Goal: Transaction & Acquisition: Purchase product/service

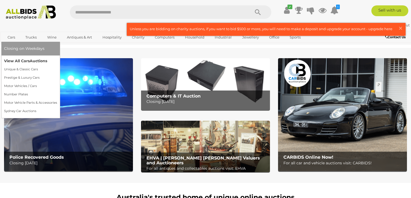
click at [16, 60] on link "View All Cars Auctions" at bounding box center [30, 61] width 53 height 8
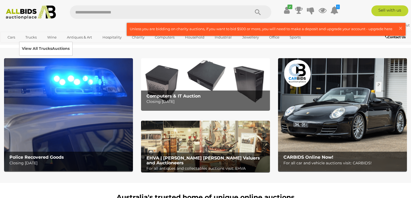
click at [33, 48] on link "View All Trucks Auctions" at bounding box center [46, 49] width 48 height 8
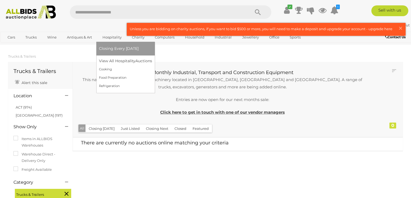
click at [110, 38] on link "Hospitality" at bounding box center [112, 37] width 26 height 9
click at [110, 37] on link "Hospitality" at bounding box center [112, 37] width 26 height 9
click at [118, 61] on link "View All Hospitality Auctions" at bounding box center [127, 61] width 56 height 8
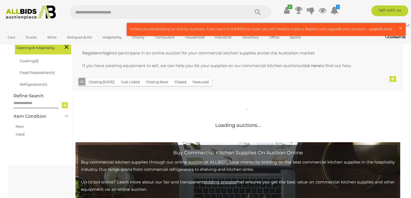
scroll to position [108, 0]
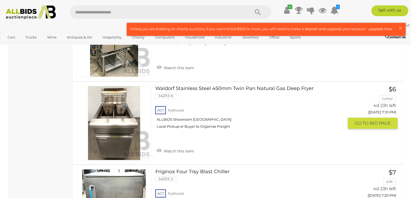
scroll to position [389, 0]
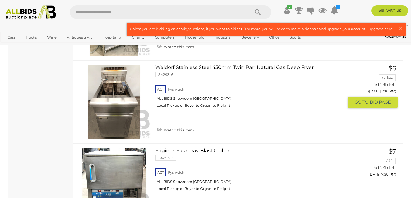
click at [123, 105] on link at bounding box center [114, 102] width 74 height 74
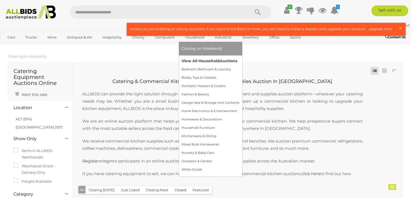
click at [192, 61] on link "View All Household Auctions" at bounding box center [211, 61] width 58 height 8
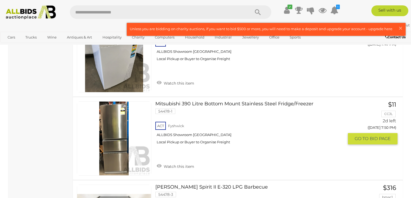
scroll to position [1663, 0]
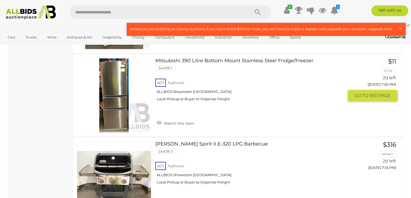
click at [119, 80] on link at bounding box center [114, 95] width 74 height 74
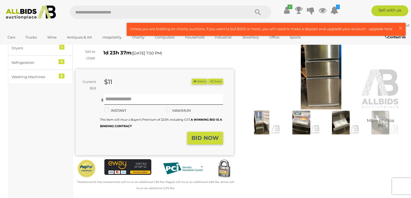
scroll to position [65, 0]
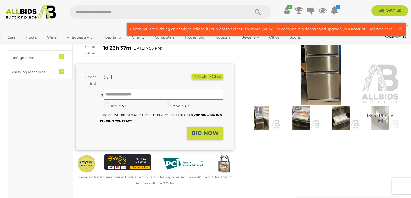
click at [262, 116] on img at bounding box center [261, 118] width 37 height 24
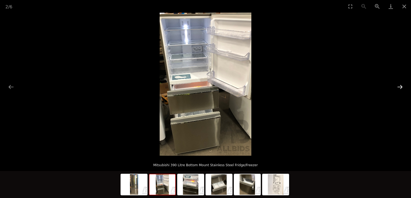
click at [401, 88] on button "Next slide" at bounding box center [400, 87] width 11 height 11
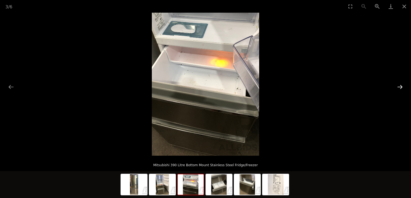
click at [401, 88] on button "Next slide" at bounding box center [400, 87] width 11 height 11
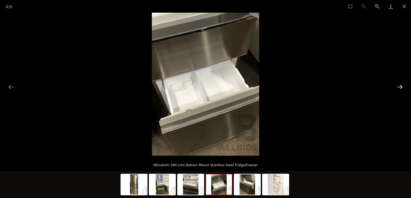
click at [401, 88] on button "Next slide" at bounding box center [400, 87] width 11 height 11
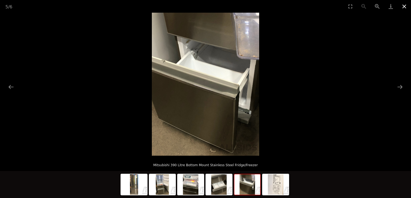
click at [404, 6] on button "Close gallery" at bounding box center [404, 6] width 13 height 13
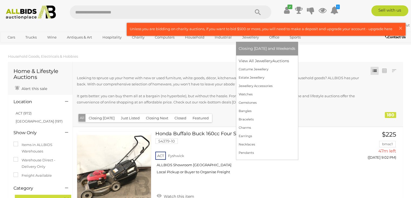
click at [244, 38] on link "Jewellery" at bounding box center [251, 37] width 24 height 9
click at [246, 60] on link "View All Jewellery Auctions" at bounding box center [267, 61] width 57 height 8
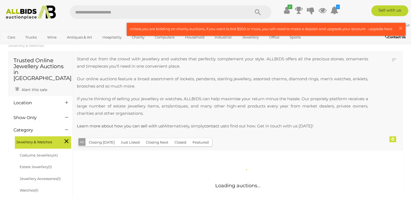
scroll to position [22, 0]
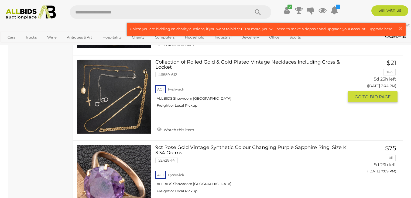
scroll to position [2224, 0]
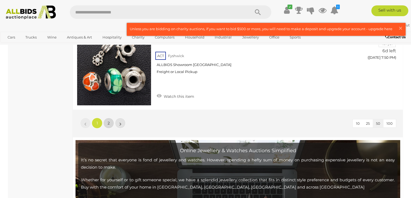
click at [110, 118] on link "2" at bounding box center [108, 123] width 11 height 11
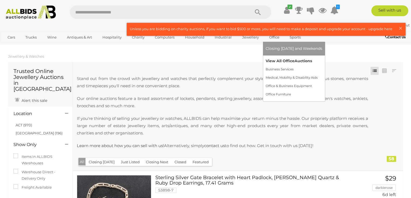
click at [271, 60] on link "View All Office Auctions" at bounding box center [294, 61] width 57 height 8
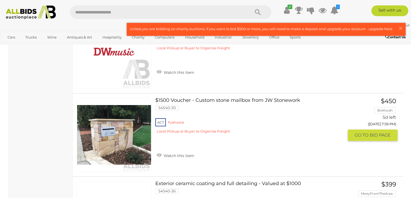
scroll to position [734, 0]
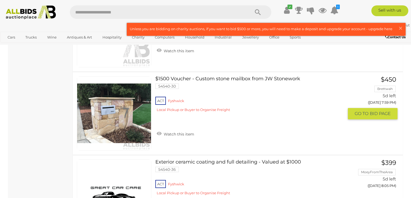
click at [120, 107] on link at bounding box center [114, 113] width 74 height 74
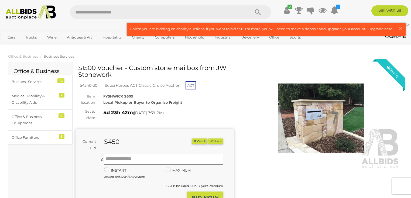
click at [311, 114] on img at bounding box center [321, 118] width 158 height 102
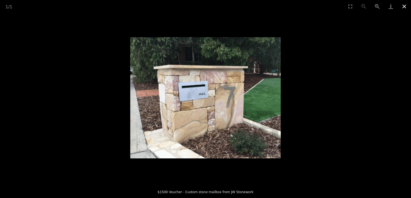
click at [406, 5] on button "Close gallery" at bounding box center [404, 6] width 13 height 13
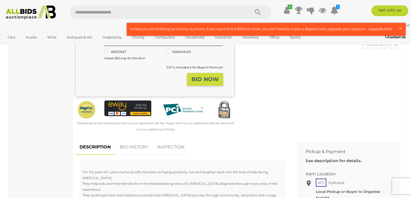
scroll to position [108, 0]
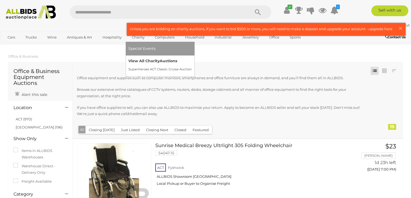
click at [138, 62] on link "View All Charity Auctions" at bounding box center [159, 61] width 63 height 8
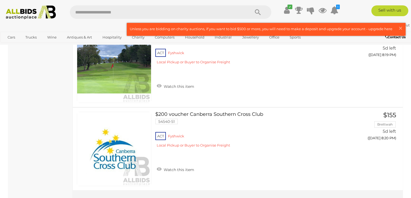
scroll to position [4239, 0]
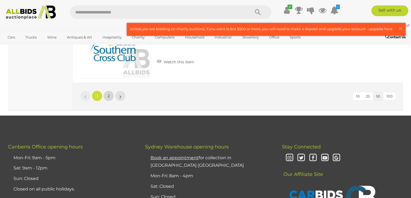
click at [106, 91] on link "2" at bounding box center [108, 96] width 11 height 11
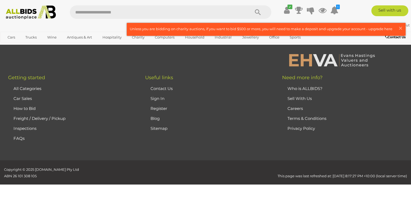
scroll to position [91, 0]
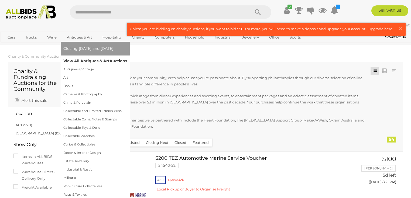
click at [73, 62] on link "View All Antiques & Art Auctions" at bounding box center [95, 61] width 64 height 8
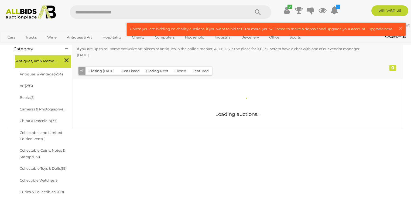
scroll to position [86, 0]
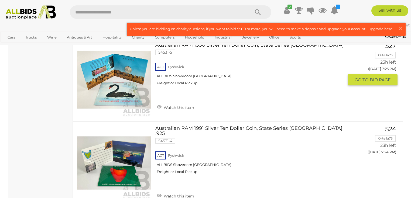
scroll to position [4276, 0]
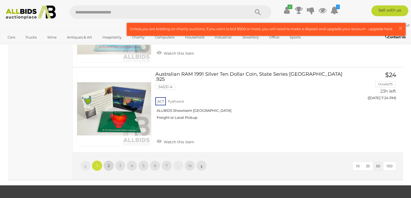
click at [108, 164] on span "2" at bounding box center [109, 166] width 2 height 5
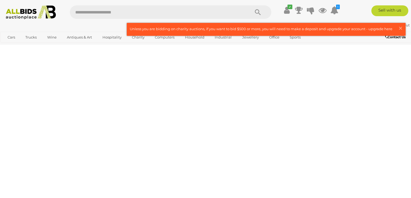
scroll to position [120, 0]
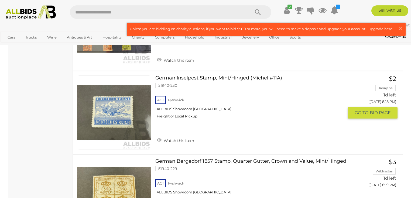
scroll to position [4202, 0]
